Goal: Transaction & Acquisition: Subscribe to service/newsletter

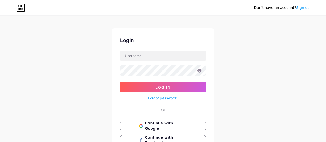
scroll to position [46, 0]
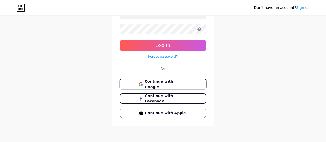
click at [167, 85] on span "Continue with Google" at bounding box center [166, 84] width 43 height 11
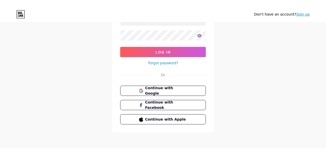
scroll to position [33, 0]
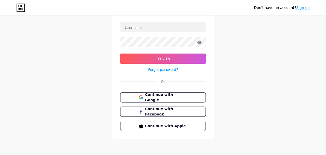
click at [260, 62] on div "Don't have an account? Sign up Login Log In Forgot password? Or Continue with G…" at bounding box center [163, 61] width 326 height 188
click at [62, 84] on div "Don't have an account? Sign up Login Log In Forgot password? Or Continue with G…" at bounding box center [163, 61] width 326 height 188
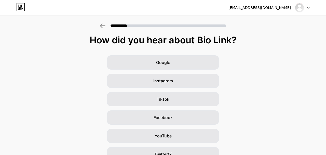
scroll to position [1, 0]
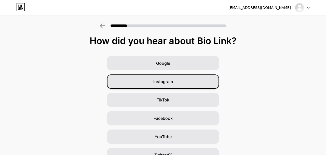
click at [177, 84] on div "Instagram" at bounding box center [163, 81] width 112 height 14
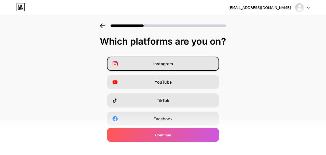
click at [203, 62] on div "Instagram" at bounding box center [163, 64] width 112 height 14
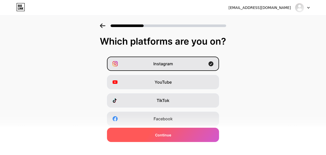
click at [191, 137] on div "Continue" at bounding box center [163, 135] width 112 height 14
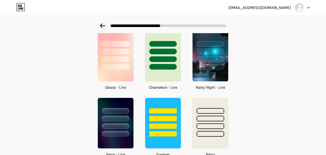
scroll to position [162, 0]
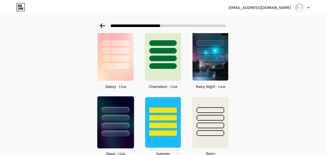
click at [112, 109] on div at bounding box center [115, 110] width 28 height 6
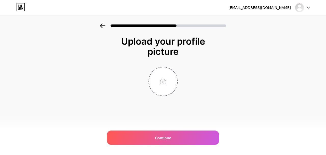
scroll to position [0, 0]
click at [162, 81] on input "file" at bounding box center [163, 81] width 28 height 28
type input "C:\fakepath\ELA PROFILE.jpg"
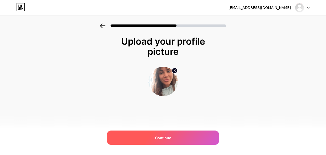
click at [210, 136] on div "Continue" at bounding box center [163, 138] width 112 height 14
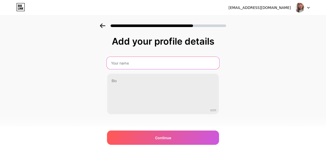
click at [171, 66] on input "text" at bounding box center [163, 63] width 113 height 12
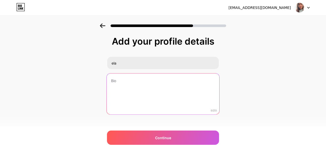
click at [163, 100] on textarea at bounding box center [163, 94] width 113 height 42
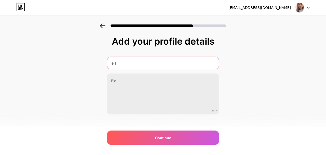
click at [153, 66] on input "ela" at bounding box center [163, 63] width 112 height 12
click at [153, 66] on input "ela" at bounding box center [163, 63] width 113 height 12
type input "Ela"
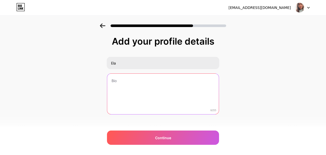
click at [129, 92] on textarea at bounding box center [163, 94] width 112 height 41
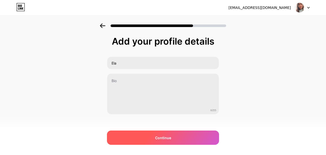
click at [137, 140] on div "Continue" at bounding box center [163, 138] width 112 height 14
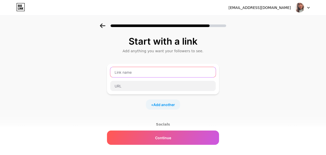
click at [141, 72] on input "text" at bounding box center [163, 72] width 106 height 10
type input "elatrinajstic"
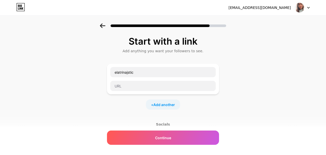
click at [220, 85] on div "Start with a link Add anything you want your followers to see. elatrinajstic + …" at bounding box center [163, 112] width 326 height 179
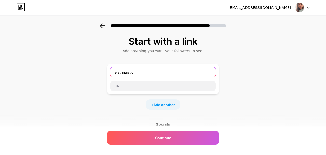
click at [132, 75] on input "elatrinajstic" at bounding box center [163, 72] width 106 height 10
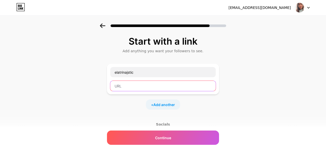
click at [128, 89] on input "text" at bounding box center [163, 86] width 106 height 10
paste input "elatrinajstic"
type input "elatrinajstic"
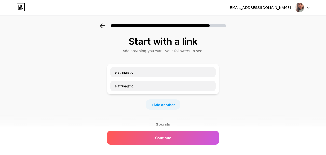
click at [237, 105] on div "Start with a link Add anything you want your followers to see. elatrinajstic el…" at bounding box center [163, 112] width 326 height 179
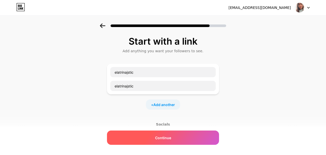
click at [165, 137] on span "Continue" at bounding box center [163, 137] width 16 height 5
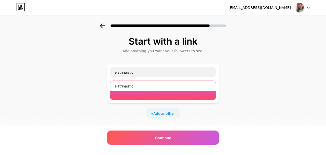
click at [136, 86] on input "elatrinajstic" at bounding box center [163, 86] width 106 height 10
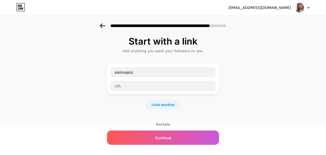
click at [220, 106] on div "Start with a link Add anything you want your followers to see. elatrinajstic + …" at bounding box center [163, 112] width 326 height 179
click at [168, 106] on span "Add another" at bounding box center [164, 104] width 22 height 5
click at [236, 105] on div "Start with a link Add anything you want your followers to see. elatrinajstic + …" at bounding box center [163, 130] width 326 height 215
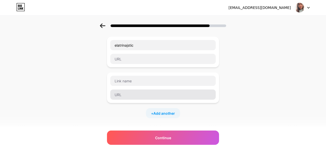
scroll to position [27, 0]
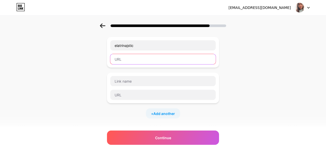
click at [182, 57] on input "text" at bounding box center [163, 59] width 106 height 10
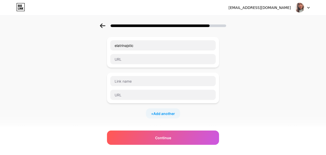
click at [243, 74] on div "Start with a link Add anything you want your followers to see. elatrinajstic + …" at bounding box center [163, 104] width 326 height 215
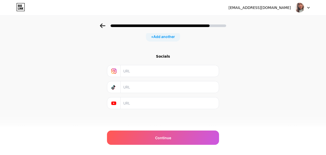
scroll to position [0, 0]
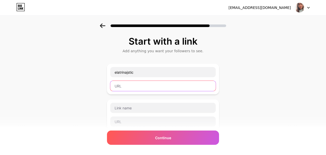
click at [192, 85] on input "text" at bounding box center [163, 86] width 106 height 10
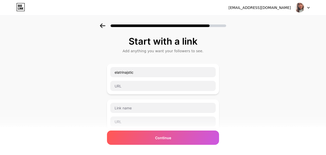
click at [230, 69] on div "Start with a link Add anything you want your followers to see. elatrinajstic + …" at bounding box center [163, 130] width 326 height 215
click at [252, 61] on div "Start with a link Add anything you want your followers to see. elatrinajstic + …" at bounding box center [163, 130] width 326 height 215
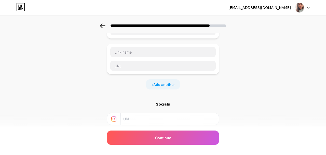
scroll to position [104, 0]
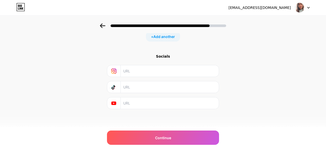
click at [151, 71] on input "text" at bounding box center [169, 70] width 93 height 11
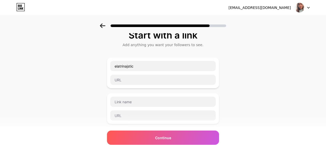
scroll to position [0, 0]
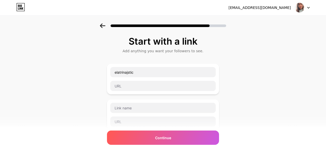
click at [246, 85] on div "Start with a link Add anything you want your followers to see. elatrinajstic + …" at bounding box center [163, 130] width 326 height 215
click at [247, 89] on div "Start with a link Add anything you want your followers to see. elatrinajstic + …" at bounding box center [163, 130] width 326 height 215
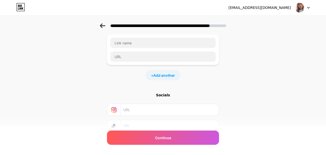
scroll to position [104, 0]
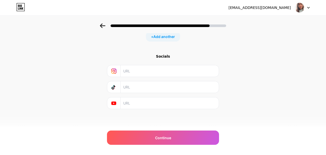
click at [160, 72] on input "text" at bounding box center [169, 70] width 93 height 11
paste input "https://www.instagram.com/ela.trinajstic?igsh=MTBkdTl0ZHUycndwYQ=="
type input "https://www.instagram.com/ela.trinajstic?igsh=MTBkdTl0ZHUycndwYQ=="
click at [290, 124] on div "Start with a link Add anything you want your followers to see. elatrinajstic + …" at bounding box center [163, 27] width 326 height 215
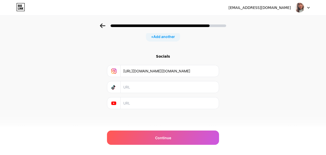
scroll to position [0, 0]
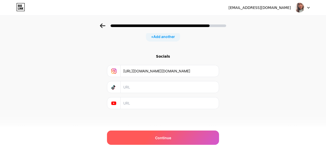
click at [182, 138] on div "Continue" at bounding box center [163, 138] width 112 height 14
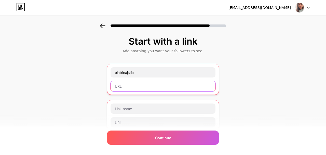
click at [158, 84] on input "text" at bounding box center [163, 86] width 105 height 10
paste input "https://www.instagram.com/ela.trinajstic?igsh=MTBkdTl0ZHUycndwYQ=="
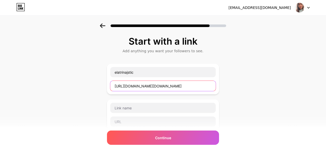
type input "https://www.instagram.com/ela.trinajstic?igsh=MTBkdTl0ZHUycndwYQ=="
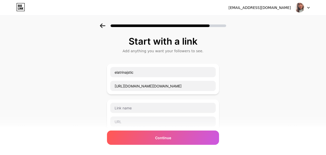
click at [253, 94] on div "Start with a link Add anything you want your followers to see. elatrinajstic ht…" at bounding box center [163, 130] width 326 height 215
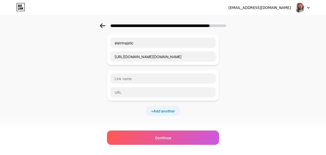
scroll to position [35, 0]
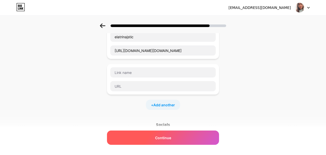
click at [189, 137] on div "Continue" at bounding box center [163, 138] width 112 height 14
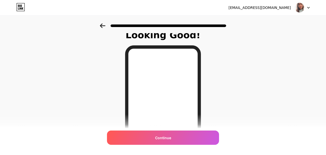
scroll to position [0, 0]
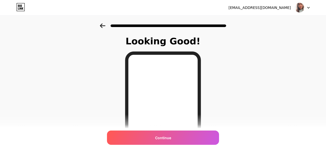
click at [103, 26] on icon at bounding box center [102, 25] width 5 height 5
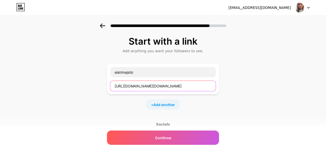
click at [173, 88] on input "https://www.instagram.com/ela.trinajstic?igsh=MTBkdTl0ZHUycndwYQ==" at bounding box center [163, 86] width 106 height 10
click at [252, 65] on div "Start with a link Add anything you want your followers to see. elatrinajstic + …" at bounding box center [163, 112] width 326 height 179
click at [120, 84] on input "text" at bounding box center [163, 86] width 106 height 10
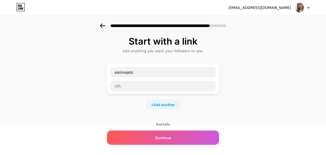
click at [51, 77] on div "Start with a link Add anything you want your followers to see. elatrinajstic + …" at bounding box center [163, 112] width 326 height 179
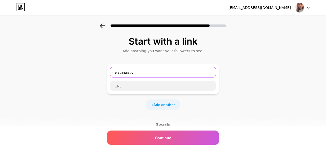
click at [138, 72] on input "elatrinajstic" at bounding box center [163, 72] width 106 height 10
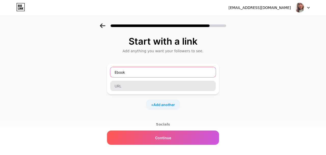
type input "Ebook"
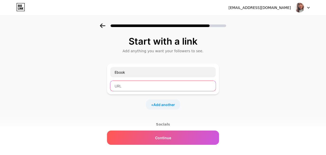
click at [148, 81] on input "text" at bounding box center [163, 86] width 106 height 10
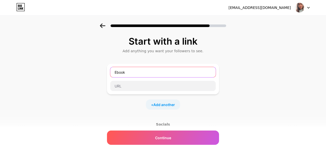
click at [142, 72] on input "Ebook" at bounding box center [163, 72] width 106 height 10
click at [142, 71] on input "Ebook" at bounding box center [163, 72] width 106 height 10
type input "e"
click at [115, 73] on input "E-BOOK Abdominalna separacija "DIJASTAZA"" at bounding box center [163, 72] width 106 height 10
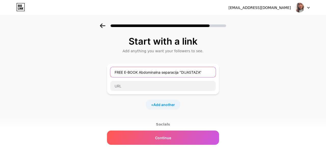
type input "FREE E-BOOK Abdominalna separacija "DIJASTAZA""
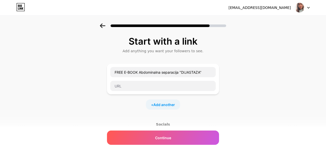
click at [245, 61] on div "Start with a link Add anything you want your followers to see. FREE E-BOOK Abdo…" at bounding box center [163, 112] width 326 height 179
click at [164, 107] on span "Add another" at bounding box center [164, 104] width 22 height 5
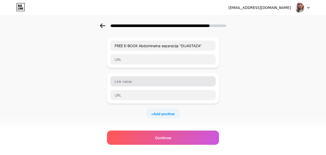
scroll to position [32, 0]
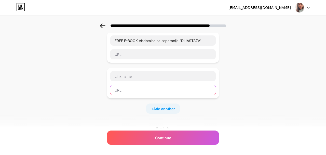
click at [139, 92] on input "text" at bounding box center [163, 90] width 106 height 10
paste input "https://docs.google.com/forms/d/1ma8vaSMLGPG8_tDkvv1L7sDFyWCPnPNVXSJByVZOf50/vi…"
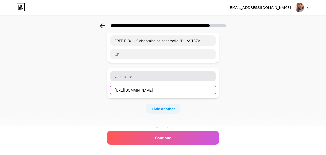
type input "https://docs.google.com/forms/d/1ma8vaSMLGPG8_tDkvv1L7sDFyWCPnPNVXSJByVZOf50/vi…"
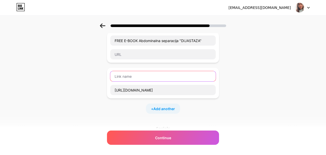
click at [129, 75] on input "text" at bounding box center [163, 76] width 106 height 10
type input "K"
type input "KUPOVINA PAKETA I PROGRAMA"
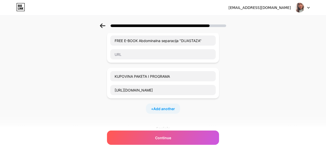
click at [252, 94] on div "Start with a link Add anything you want your followers to see. FREE E-BOOK Abdo…" at bounding box center [163, 99] width 326 height 215
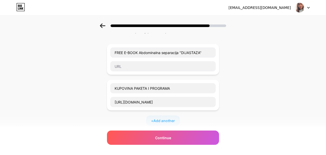
scroll to position [18, 0]
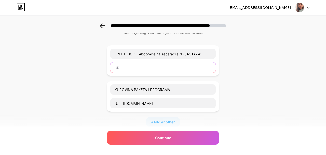
click at [172, 65] on input "text" at bounding box center [163, 67] width 106 height 10
paste input "https://docs.google.com/forms/d/1ma8vaSMLGPG8_tDkvv1L7sDFyWCPnPNVXSJByVZOf50/vi…"
type input "https://docs.google.com/forms/d/1ma8vaSMLGPG8_tDkvv1L7sDFyWCPnPNVXSJByVZOf50/vi…"
click at [236, 67] on div "Start with a link Add anything you want your followers to see. FREE E-BOOK Abdo…" at bounding box center [163, 112] width 326 height 215
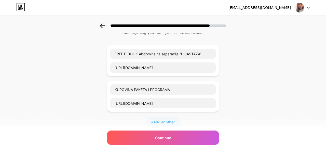
scroll to position [0, 0]
click at [236, 67] on div "Start with a link Add anything you want your followers to see. FREE E-BOOK Abdo…" at bounding box center [163, 112] width 326 height 215
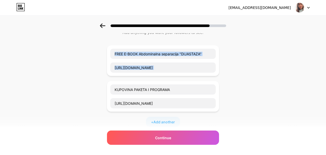
scroll to position [15, 0]
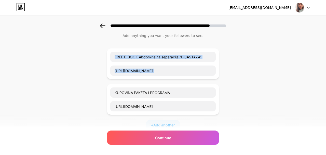
click at [239, 74] on div "Start with a link Add anything you want your followers to see. FREE E-BOOK Abdo…" at bounding box center [163, 115] width 326 height 215
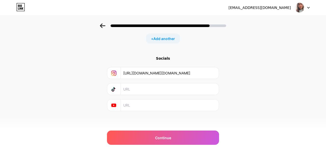
scroll to position [104, 0]
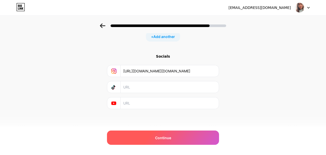
click at [165, 137] on span "Continue" at bounding box center [163, 137] width 16 height 5
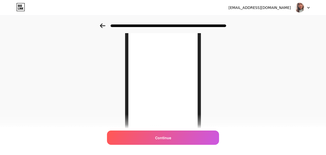
scroll to position [101, 0]
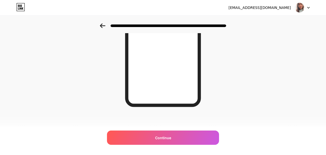
click at [103, 25] on icon at bounding box center [103, 25] width 6 height 5
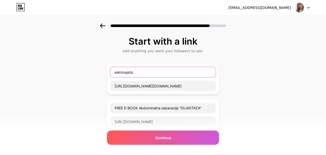
click at [148, 72] on input "elatrinajstic" at bounding box center [163, 72] width 106 height 10
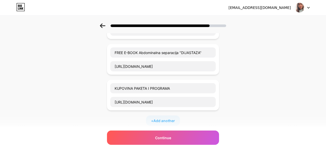
scroll to position [35, 0]
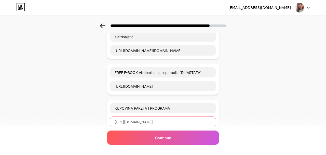
click at [151, 125] on input "https://docs.google.com/forms/d/1ma8vaSMLGPG8_tDkvv1L7sDFyWCPnPNVXSJByVZOf50/vi…" at bounding box center [163, 122] width 106 height 10
click at [212, 123] on input "https://docs.google.com/forms/d/1ma8vaSMLGPG8_tDkvv1L7sDFyWCPnPNVXSJByVZOf50/vi…" at bounding box center [163, 122] width 106 height 10
click at [225, 121] on div "Start with a link Add anything you want your followers to see. elatrinajstic ht…" at bounding box center [163, 113] width 326 height 251
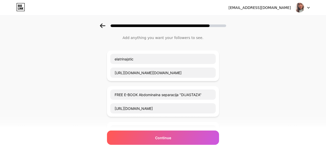
scroll to position [0, 0]
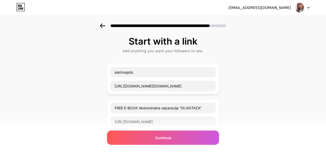
click at [215, 78] on div "elatrinajstic https://www.instagram.com/ela.trinajstic?igsh=MTBkdTl0ZHUycndwYQ==" at bounding box center [163, 79] width 106 height 24
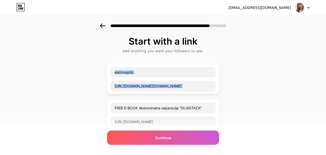
click at [215, 78] on div "elatrinajstic https://www.instagram.com/ela.trinajstic?igsh=MTBkdTl0ZHUycndwYQ==" at bounding box center [163, 79] width 106 height 24
click at [216, 79] on div "elatrinajstic https://www.instagram.com/ela.trinajstic?igsh=MTBkdTl0ZHUycndwYQ==" at bounding box center [163, 79] width 112 height 31
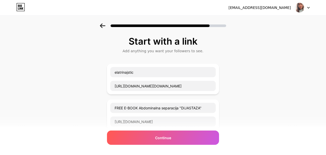
click at [216, 79] on div "elatrinajstic https://www.instagram.com/ela.trinajstic?igsh=MTBkdTl0ZHUycndwYQ==" at bounding box center [163, 79] width 112 height 31
click at [216, 86] on div "elatrinajstic https://www.instagram.com/ela.trinajstic?igsh=MTBkdTl0ZHUycndwYQ==" at bounding box center [163, 79] width 112 height 31
click at [216, 90] on div "elatrinajstic https://www.instagram.com/ela.trinajstic?igsh=MTBkdTl0ZHUycndwYQ==" at bounding box center [163, 79] width 112 height 31
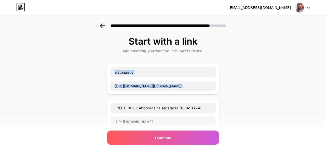
click at [216, 90] on div "elatrinajstic https://www.instagram.com/ela.trinajstic?igsh=MTBkdTl0ZHUycndwYQ==" at bounding box center [163, 79] width 112 height 31
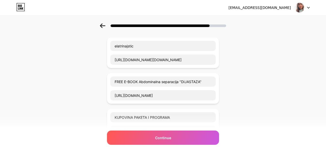
click at [239, 79] on div "Start with a link Add anything you want your followers to see. elatrinajstic ht…" at bounding box center [163, 122] width 326 height 251
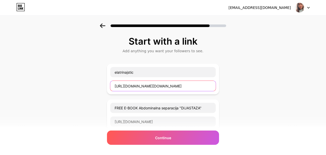
click at [155, 88] on input "https://www.instagram.com/ela.trinajstic?igsh=MTBkdTl0ZHUycndwYQ==" at bounding box center [163, 86] width 106 height 10
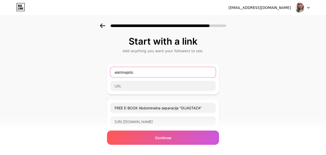
click at [155, 74] on input "elatrinajstic" at bounding box center [163, 72] width 106 height 10
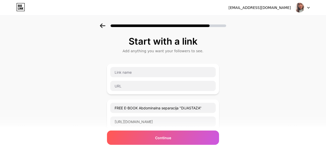
click at [238, 55] on div "Start with a link Add anything you want your followers to see. FREE E-BOOK Abdo…" at bounding box center [163, 148] width 326 height 251
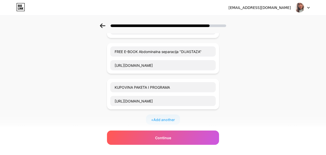
scroll to position [57, 0]
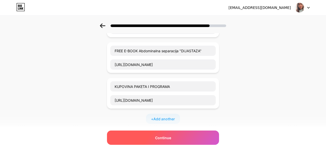
click at [178, 135] on div "Continue" at bounding box center [163, 138] width 112 height 14
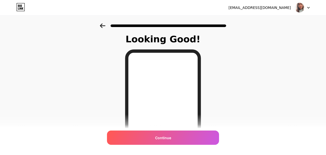
scroll to position [0, 0]
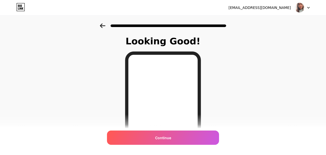
click at [104, 27] on icon at bounding box center [103, 25] width 6 height 5
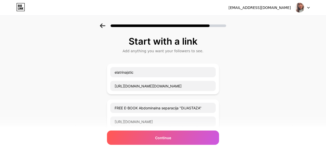
click at [238, 106] on div "Start with a link Add anything you want your followers to see. elatrinajstic ht…" at bounding box center [163, 148] width 326 height 251
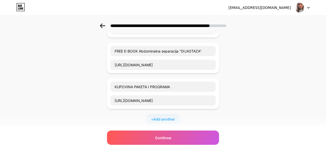
scroll to position [79, 0]
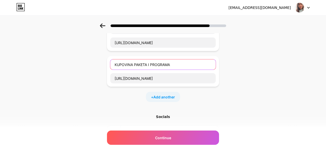
click at [174, 63] on input "KUPOVINA PAKETA I PROGRAMA" at bounding box center [163, 64] width 106 height 10
click at [239, 64] on div "Start with a link Add anything you want your followers to see. elatrinajstic ht…" at bounding box center [163, 69] width 326 height 251
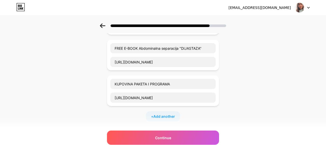
scroll to position [0, 0]
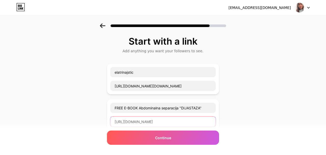
click at [138, 120] on input "https://docs.google.com/forms/d/1ma8vaSMLGPG8_tDkvv1L7sDFyWCPnPNVXSJByVZOf50/vi…" at bounding box center [163, 121] width 106 height 10
click at [138, 119] on input "https://docs.google.com/forms/d/1ma8vaSMLGPG8_tDkvv1L7sDFyWCPnPNVXSJByVZOf50/vi…" at bounding box center [163, 121] width 106 height 10
click at [141, 122] on input "text" at bounding box center [163, 121] width 106 height 10
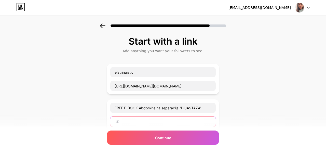
paste input "https://drive.google.com/file/d/1RkglXW-iLBtqrBRV-x0TWZZUqXdGsJ5l/view?usp=shar…"
type input "https://drive.google.com/file/d/1RkglXW-iLBtqrBRV-x0TWZZUqXdGsJ5l/view?usp=shar…"
click at [236, 112] on div "Start with a link Add anything you want your followers to see. elatrinajstic ht…" at bounding box center [163, 148] width 326 height 251
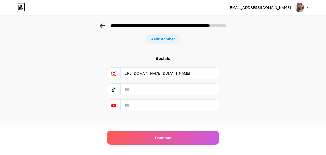
scroll to position [139, 0]
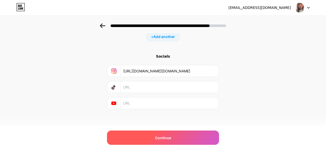
click at [173, 138] on div "Continue" at bounding box center [163, 138] width 112 height 14
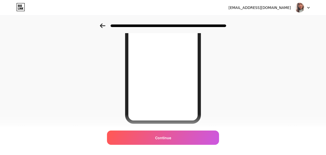
scroll to position [101, 0]
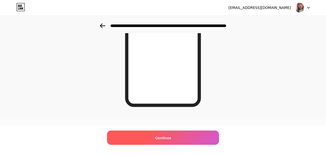
click at [174, 136] on div "Continue" at bounding box center [163, 138] width 112 height 14
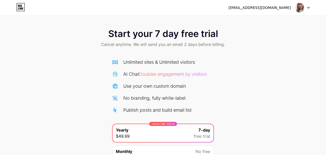
scroll to position [50, 0]
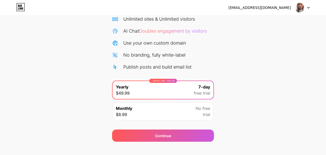
scroll to position [50, 0]
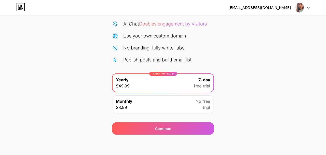
click at [244, 100] on div "Start your 7 day free trial Cancel anytime. We will send you an email 2 days be…" at bounding box center [163, 53] width 326 height 161
click at [239, 92] on div "Start your 7 day free trial Cancel anytime. We will send you an email 2 days be…" at bounding box center [163, 53] width 326 height 161
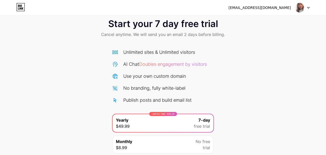
scroll to position [4, 0]
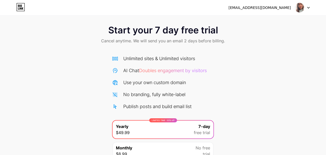
click at [190, 29] on span "Start your 7 day free trial" at bounding box center [163, 30] width 110 height 10
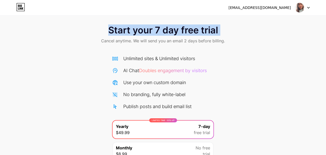
click at [190, 29] on span "Start your 7 day free trial" at bounding box center [163, 30] width 110 height 10
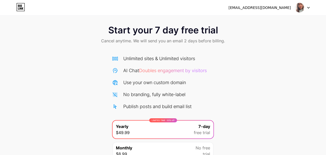
click at [200, 35] on span "Start your 7 day free trial" at bounding box center [163, 30] width 110 height 10
click at [308, 7] on icon at bounding box center [308, 8] width 3 height 2
click at [277, 67] on div "Start your 7 day free trial Cancel anytime. We will send you an email 2 days be…" at bounding box center [163, 100] width 326 height 161
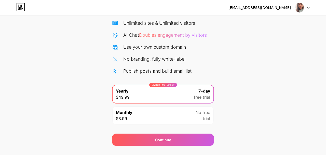
scroll to position [50, 0]
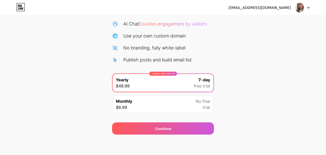
click at [254, 72] on div "Start your 7 day free trial Cancel anytime. We will send you an email 2 days be…" at bounding box center [163, 53] width 326 height 161
click at [208, 48] on div "No branding, fully white-label" at bounding box center [163, 47] width 102 height 7
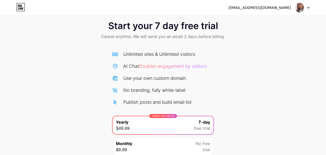
scroll to position [0, 0]
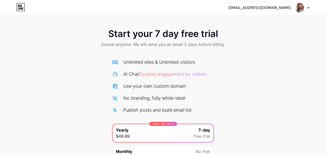
click at [309, 6] on div at bounding box center [302, 7] width 15 height 9
click at [286, 70] on div "Start your 7 day free trial Cancel anytime. We will send you an email 2 days be…" at bounding box center [163, 103] width 326 height 161
click at [282, 9] on div "ela.trinajstic@gmail.com" at bounding box center [260, 7] width 62 height 5
click at [274, 9] on div "ela.trinajstic@gmail.com" at bounding box center [260, 7] width 62 height 5
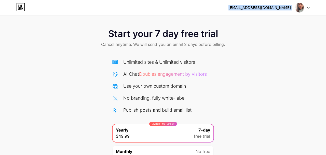
click at [274, 9] on div "ela.trinajstic@gmail.com" at bounding box center [260, 7] width 62 height 5
click at [271, 9] on div "ela.trinajstic@gmail.com" at bounding box center [260, 7] width 62 height 5
click at [271, 30] on div "Start your 7 day free trial Cancel anytime. We will send you an email 2 days be…" at bounding box center [163, 38] width 326 height 30
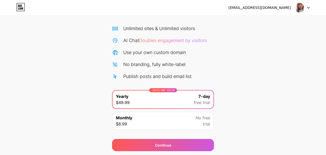
scroll to position [50, 0]
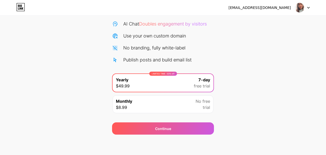
click at [158, 116] on div "Continue" at bounding box center [163, 125] width 102 height 18
click at [60, 54] on div "Start your 7 day free trial Cancel anytime. We will send you an email 2 days be…" at bounding box center [163, 53] width 326 height 161
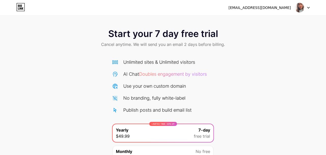
click at [243, 67] on div "Start your 7 day free trial Cancel anytime. We will send you an email 2 days be…" at bounding box center [163, 103] width 326 height 161
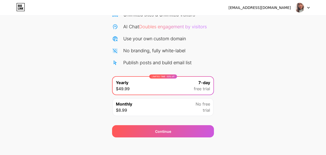
scroll to position [50, 0]
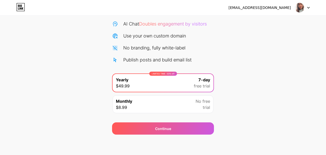
click at [162, 111] on div "Monthly $8.99 No free trial" at bounding box center [163, 104] width 101 height 18
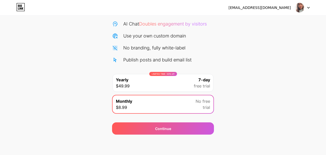
click at [154, 88] on div "LIMITED TIME : 50% off Yearly $49.99 7-day free trial" at bounding box center [163, 83] width 101 height 18
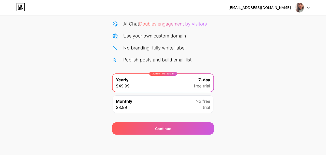
drag, startPoint x: 214, startPoint y: 80, endPoint x: 240, endPoint y: 78, distance: 25.6
click at [214, 80] on div "Start your 7 day free trial Cancel anytime. We will send you an email 2 days be…" at bounding box center [163, 53] width 326 height 161
drag, startPoint x: 240, startPoint y: 79, endPoint x: 226, endPoint y: 76, distance: 14.0
click at [238, 78] on div "Start your 7 day free trial Cancel anytime. We will send you an email 2 days be…" at bounding box center [163, 53] width 326 height 161
click at [226, 76] on div "Start your 7 day free trial Cancel anytime. We will send you an email 2 days be…" at bounding box center [163, 53] width 326 height 161
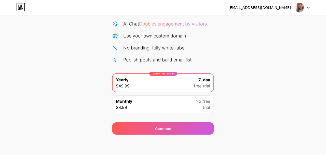
scroll to position [0, 0]
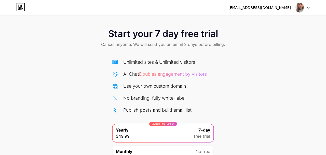
click at [310, 6] on div "ela.trinajstic@gmail.com Logout" at bounding box center [163, 7] width 326 height 9
click at [306, 6] on div at bounding box center [302, 7] width 15 height 9
click at [302, 59] on div "Start your 7 day free trial Cancel anytime. We will send you an email 2 days be…" at bounding box center [163, 103] width 326 height 161
click at [85, 47] on div "Start your 7 day free trial Cancel anytime. We will send you an email 2 days be…" at bounding box center [163, 38] width 326 height 30
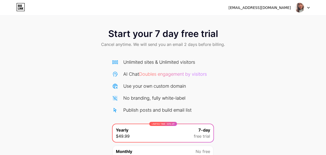
click at [101, 39] on div "Start your 7 day free trial Cancel anytime. We will send you an email 2 days be…" at bounding box center [163, 38] width 326 height 30
